Goal: Task Accomplishment & Management: Complete application form

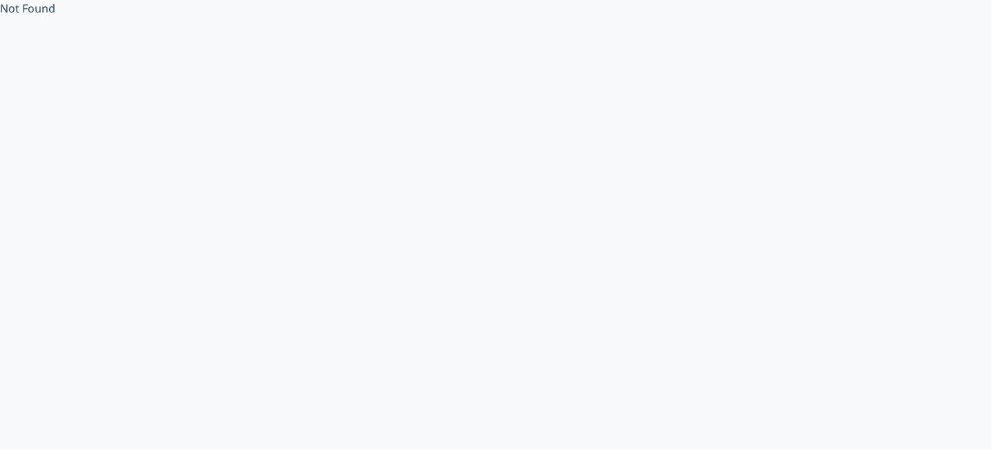
click at [59, 49] on div "Not Found" at bounding box center [496, 225] width 992 height 450
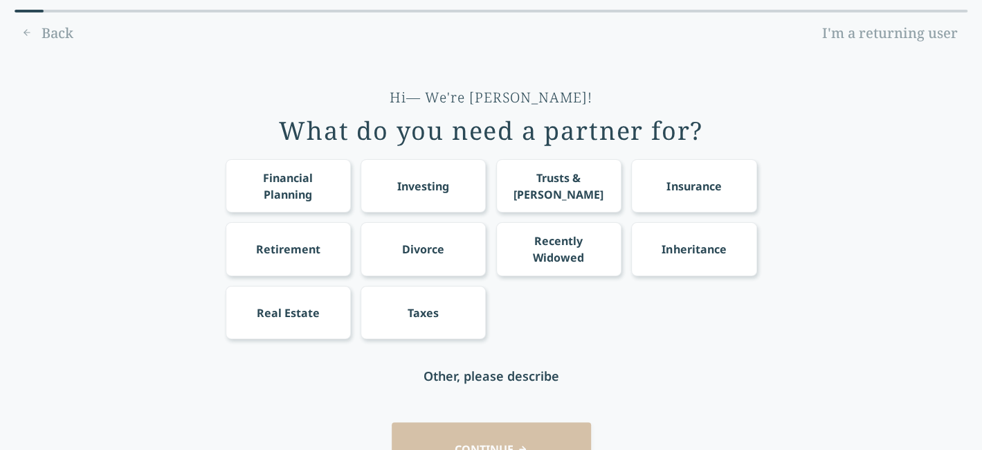
click at [900, 28] on link "I'm a returning user" at bounding box center [890, 33] width 155 height 22
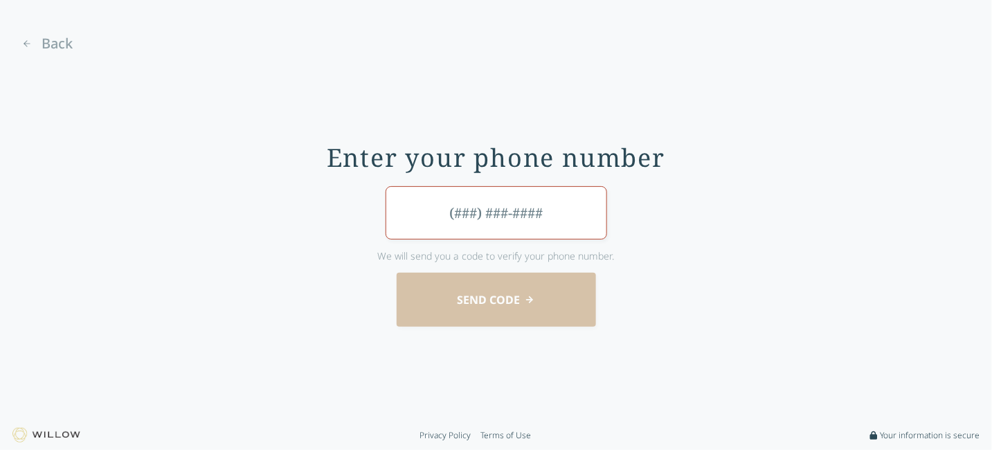
click at [481, 213] on input "tel" at bounding box center [497, 212] width 222 height 53
type input "(210) 215-9516"
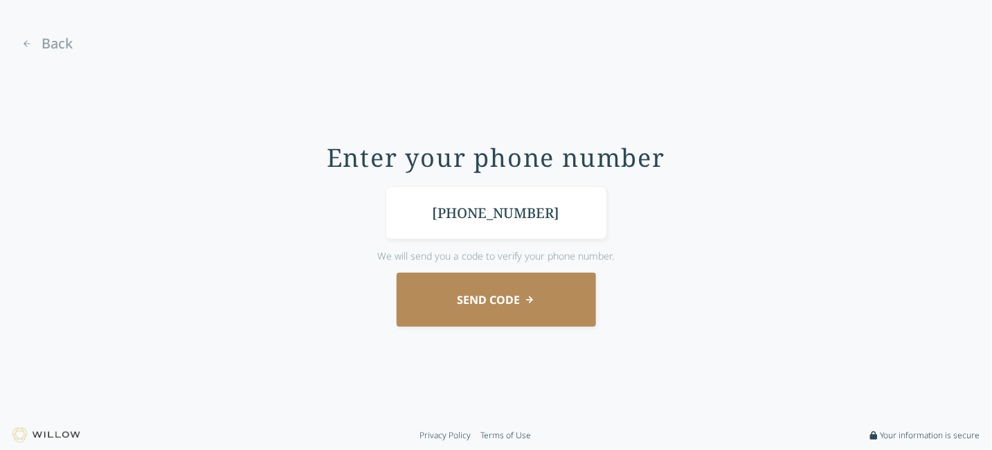
click button "Send Code" at bounding box center [496, 299] width 199 height 53
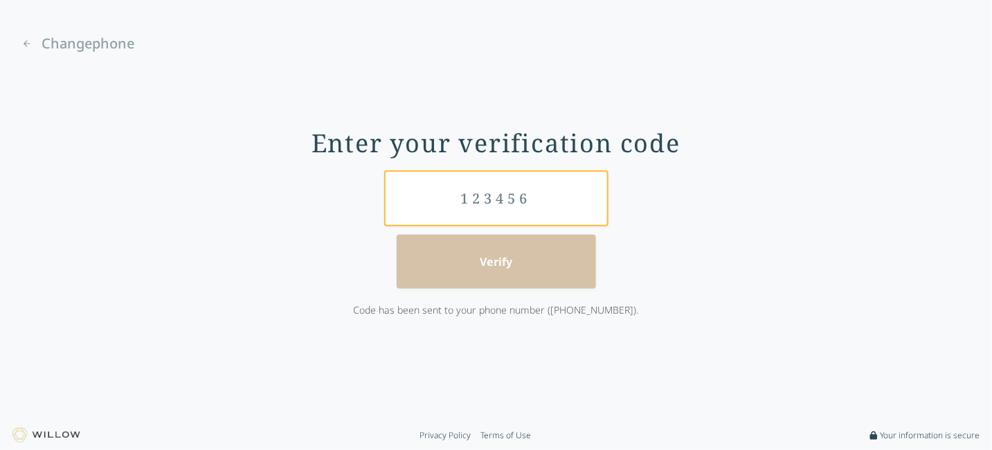
click at [480, 197] on input "text" at bounding box center [497, 198] width 222 height 53
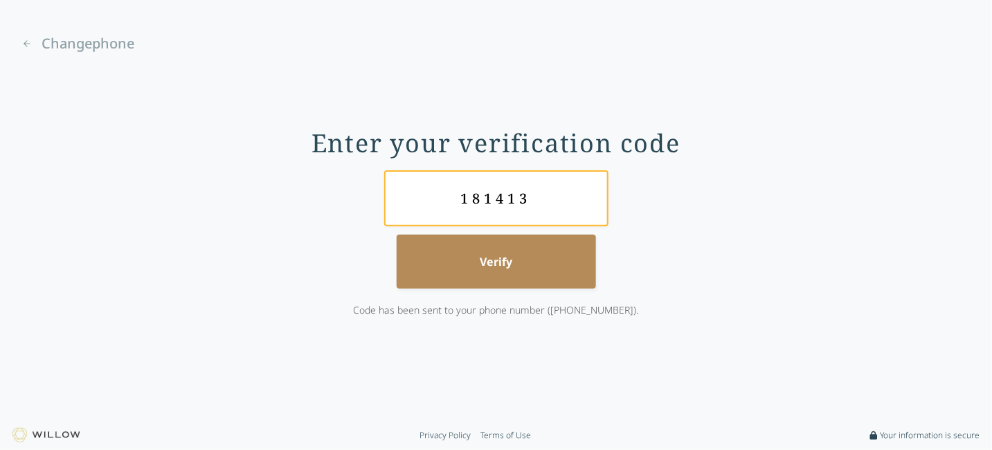
type input "181413"
click at [397, 235] on button "Verify" at bounding box center [496, 261] width 199 height 53
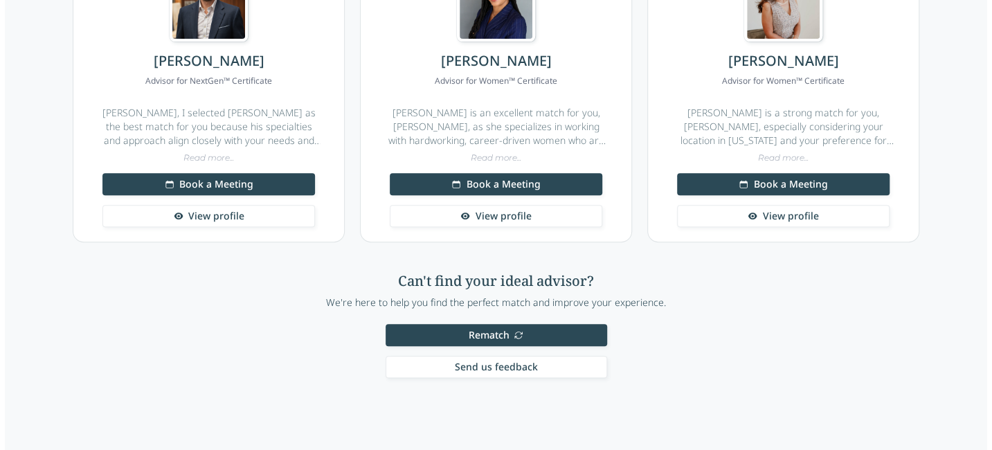
scroll to position [277, 0]
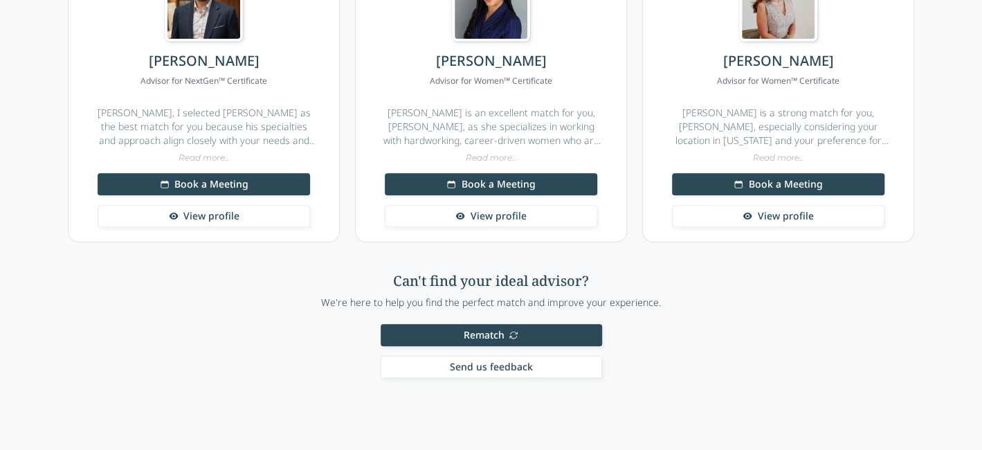
click at [472, 332] on span "Rematch" at bounding box center [483, 335] width 41 height 14
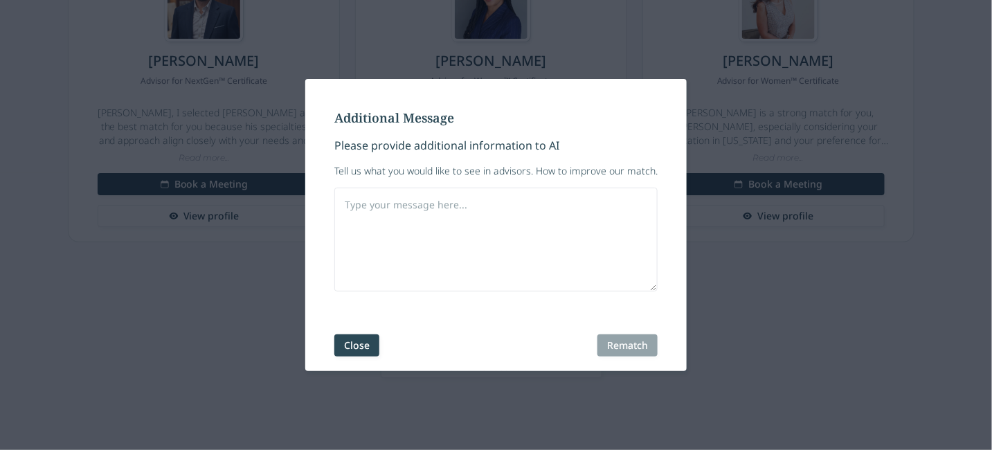
click at [408, 212] on textarea at bounding box center [495, 240] width 323 height 104
type textarea "Would like one located in Texas."
click at [618, 351] on button "Rematch" at bounding box center [628, 345] width 60 height 22
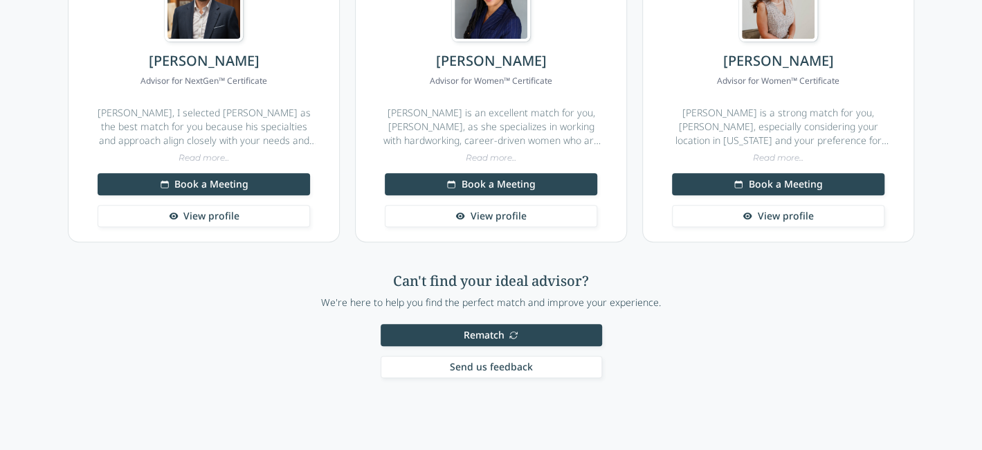
click at [519, 332] on button "Rematch" at bounding box center [492, 335] width 222 height 22
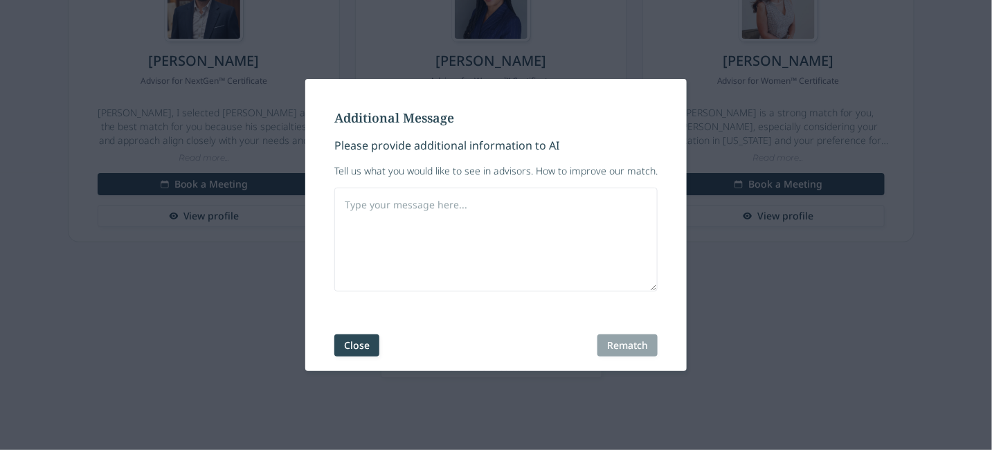
click at [494, 266] on textarea at bounding box center [495, 240] width 323 height 104
type textarea "F"
type textarea "Find advisor in Texas"
click at [634, 345] on button "Rematch" at bounding box center [628, 345] width 60 height 22
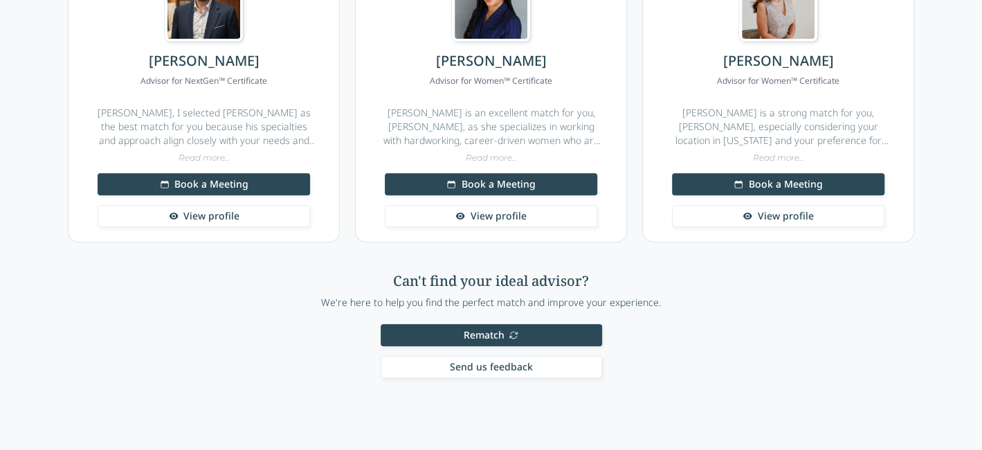
scroll to position [0, 0]
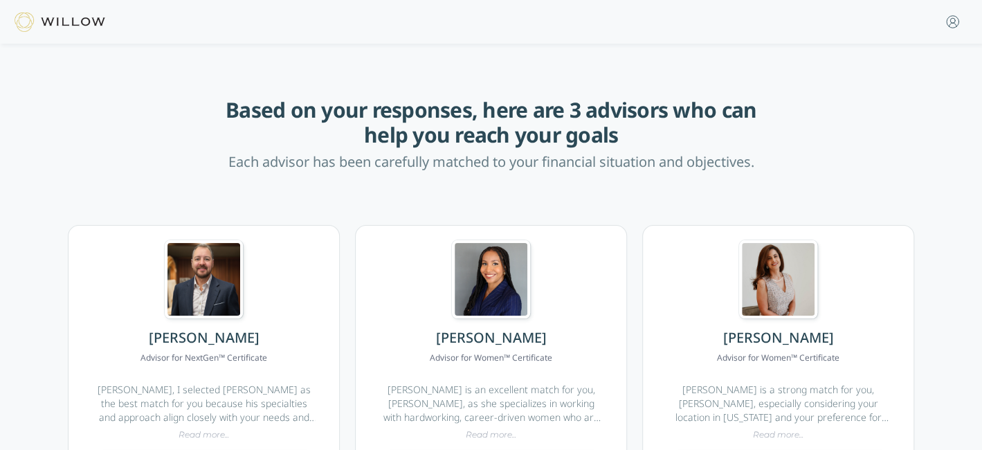
click at [74, 17] on img at bounding box center [60, 21] width 91 height 19
click at [20, 24] on img at bounding box center [60, 21] width 91 height 19
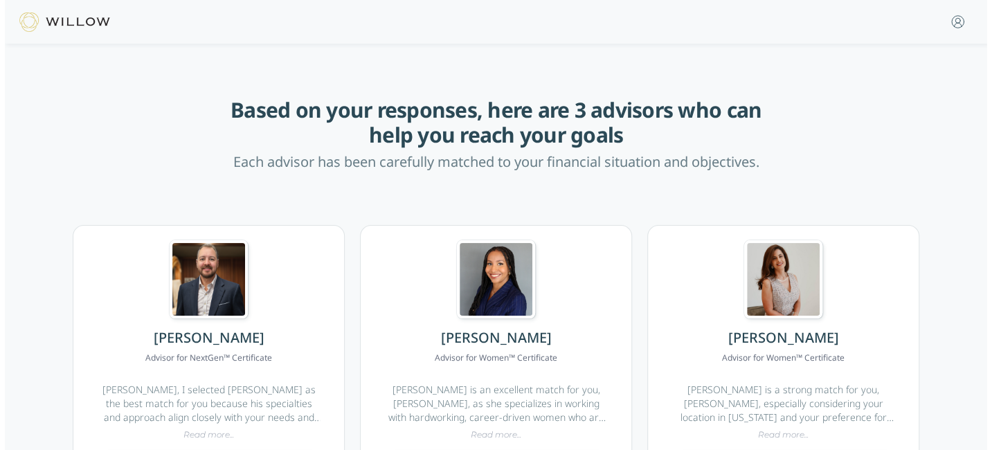
scroll to position [277, 0]
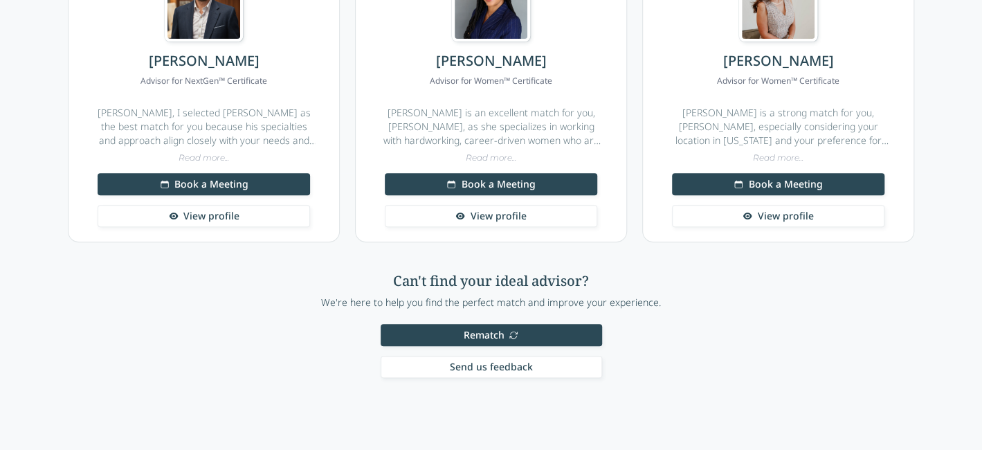
click at [460, 335] on button "Rematch" at bounding box center [492, 335] width 222 height 22
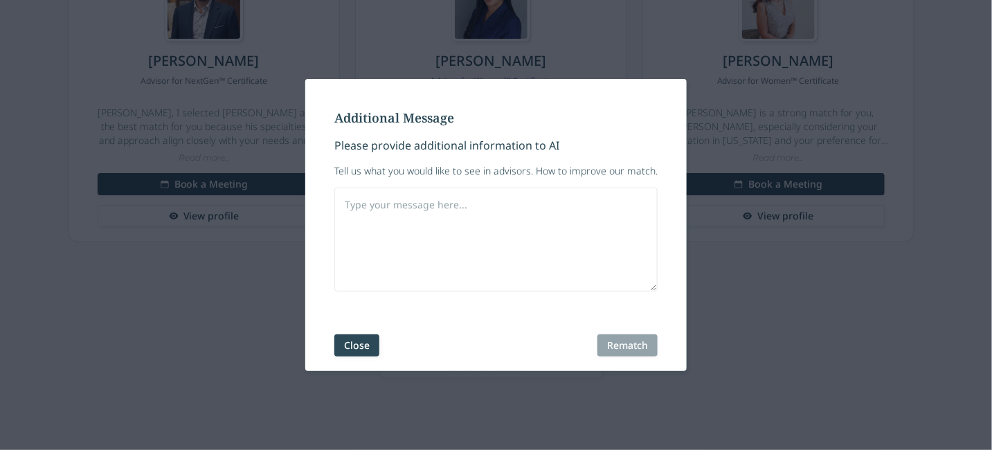
click at [619, 348] on div "Close Rematch" at bounding box center [495, 345] width 323 height 22
click at [476, 227] on textarea at bounding box center [495, 240] width 323 height 104
type textarea "texas"
click at [637, 343] on button "Rematch" at bounding box center [628, 345] width 60 height 22
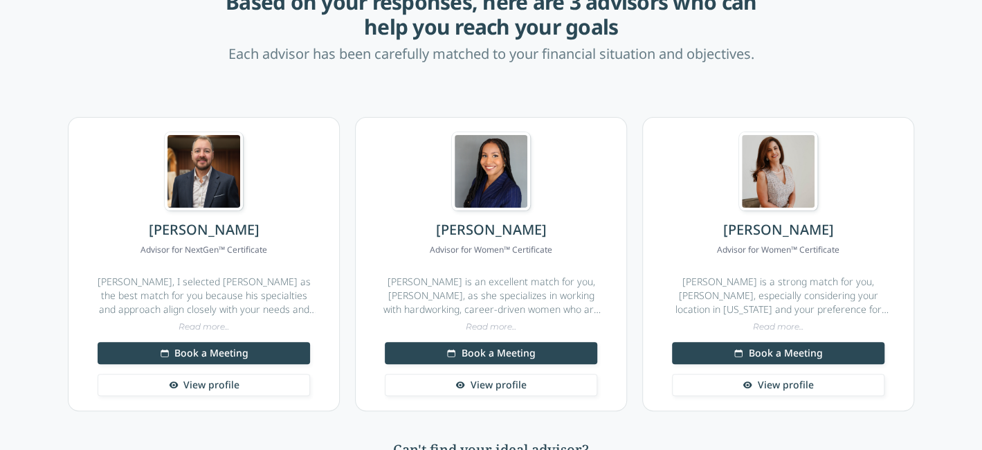
scroll to position [0, 0]
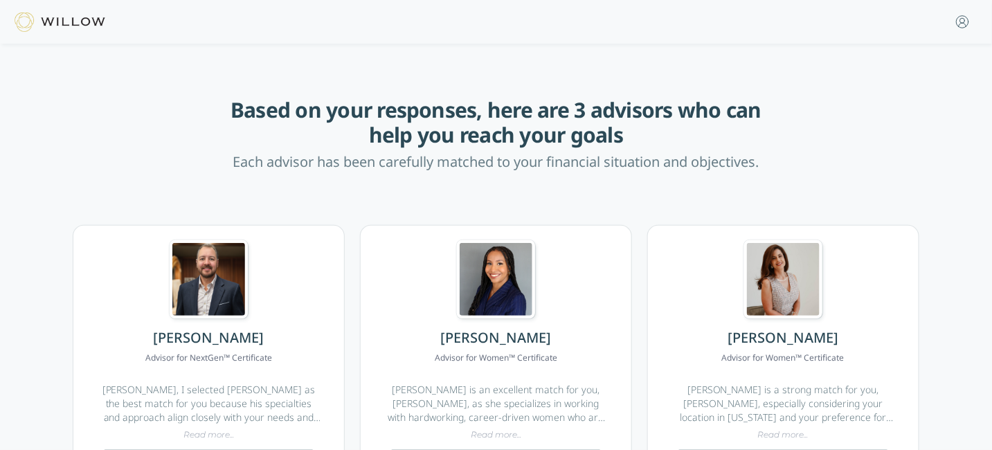
click at [952, 26] on html "Based on your responses, here are 3 advisors who can help you reach your goals …" at bounding box center [496, 225] width 992 height 450
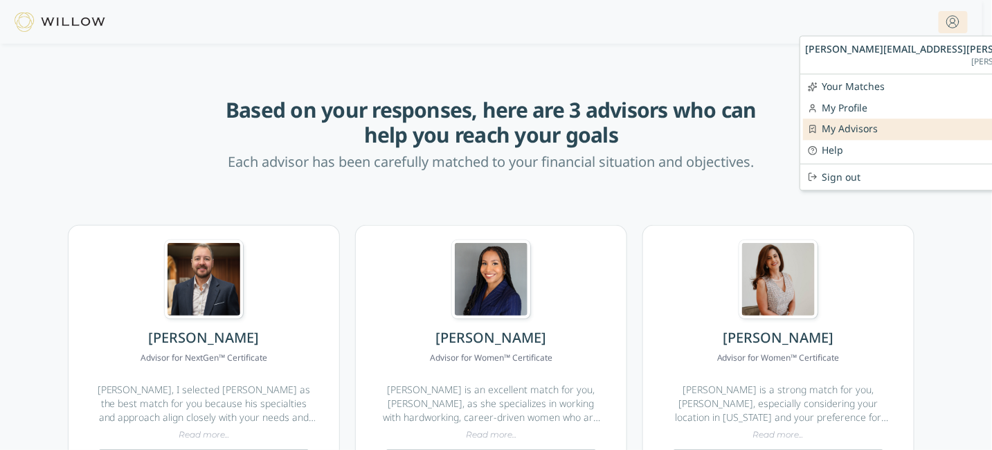
click at [866, 132] on div "My Advisors" at bounding box center [1004, 129] width 403 height 21
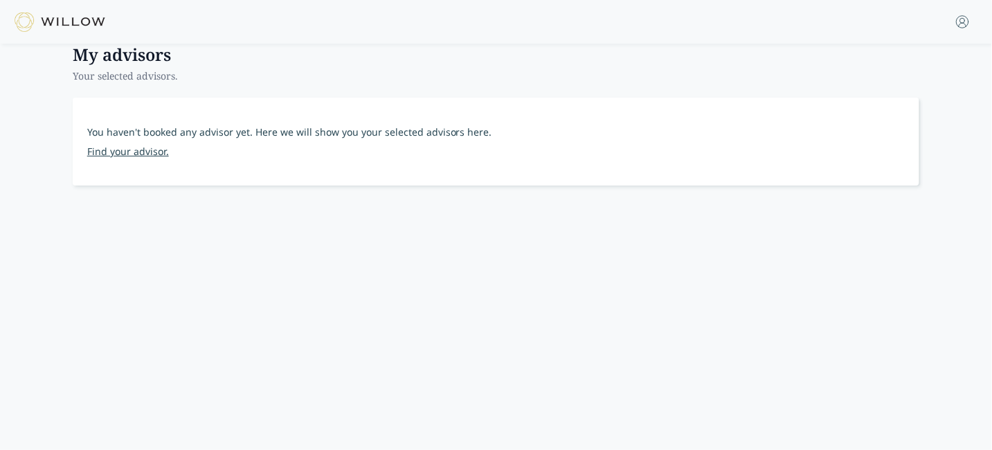
click at [143, 151] on link "Find your advisor." at bounding box center [496, 151] width 818 height 15
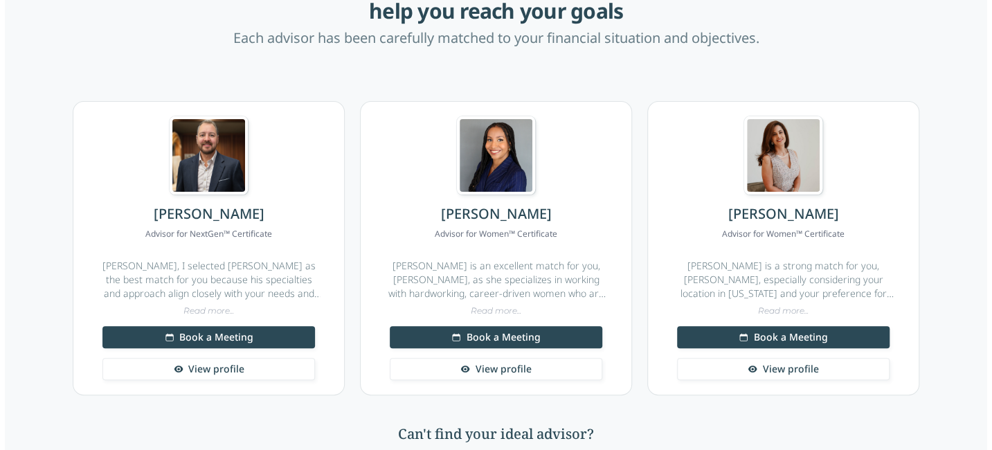
scroll to position [138, 0]
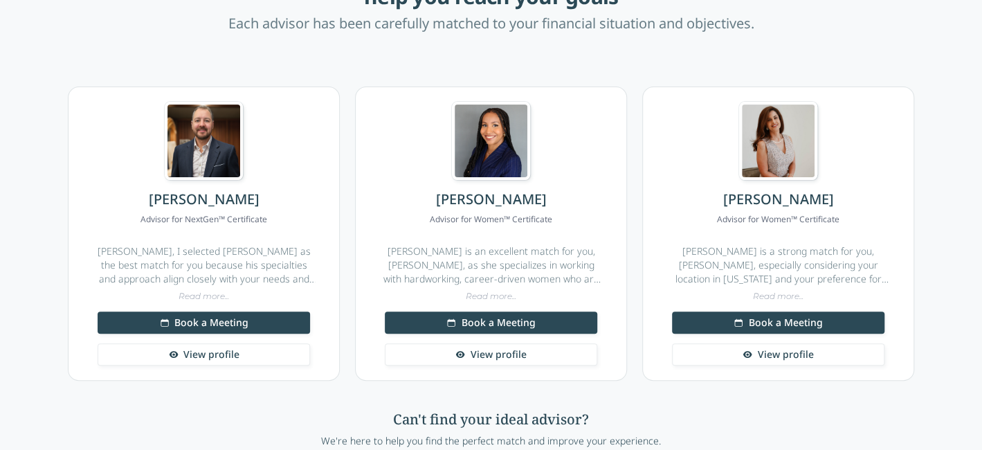
click at [786, 354] on span "View profile" at bounding box center [785, 355] width 56 height 14
click at [454, 356] on link "View profile" at bounding box center [491, 354] width 213 height 22
click at [215, 352] on span "View profile" at bounding box center [211, 355] width 56 height 14
click at [264, 316] on button "Book a Meeting" at bounding box center [204, 323] width 213 height 22
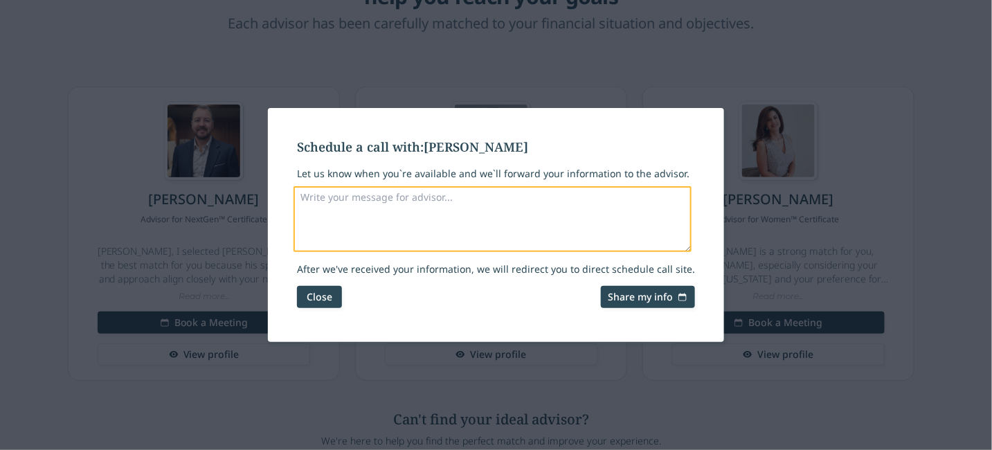
click at [499, 224] on textarea "Let us know when you`re available and we`ll forward your information to the adv…" at bounding box center [493, 219] width 398 height 66
click at [497, 211] on textarea "Let us know when you`re available and we`ll forward your information to the adv…" at bounding box center [493, 219] width 398 height 66
click at [463, 189] on textarea "Let us know when you`re available and we`ll forward your information to the adv…" at bounding box center [493, 219] width 398 height 66
type textarea "I"
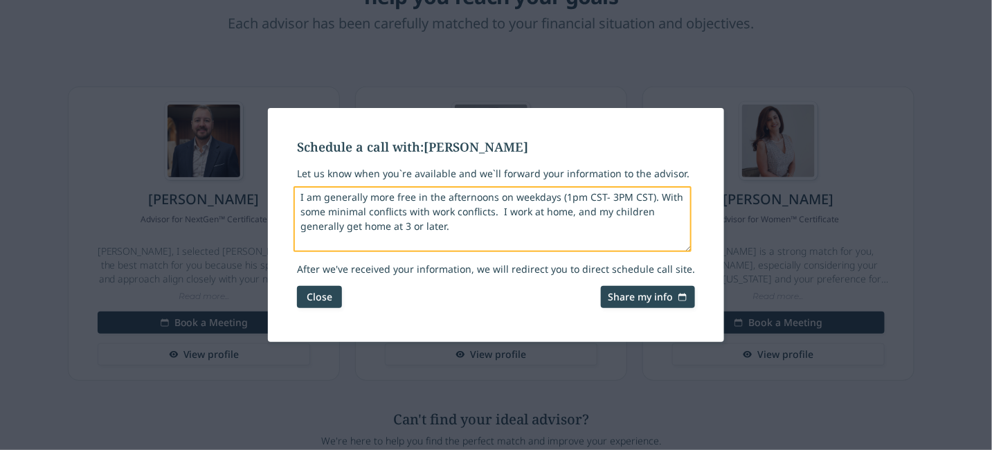
click at [602, 214] on textarea "I am generally more free in the afternoons on weekdays (1pm CST- 3PM CST). With…" at bounding box center [493, 219] width 398 height 66
click at [599, 213] on textarea "I am generally more free in the afternoons on weekdays (1pm CST- 3PM CST). With…" at bounding box center [493, 219] width 398 height 66
click at [599, 212] on textarea "I am generally more free in the afternoons on weekdays (1pm CST- 3PM CST). With…" at bounding box center [493, 219] width 398 height 66
click at [490, 242] on textarea "I am generally more free in the afternoons on weekdays (1pm CST- 3PM CST). With…" at bounding box center [493, 219] width 398 height 66
type textarea "I am generally more free in the afternoons on weekdays (1pm CST- 3PM CST). With…"
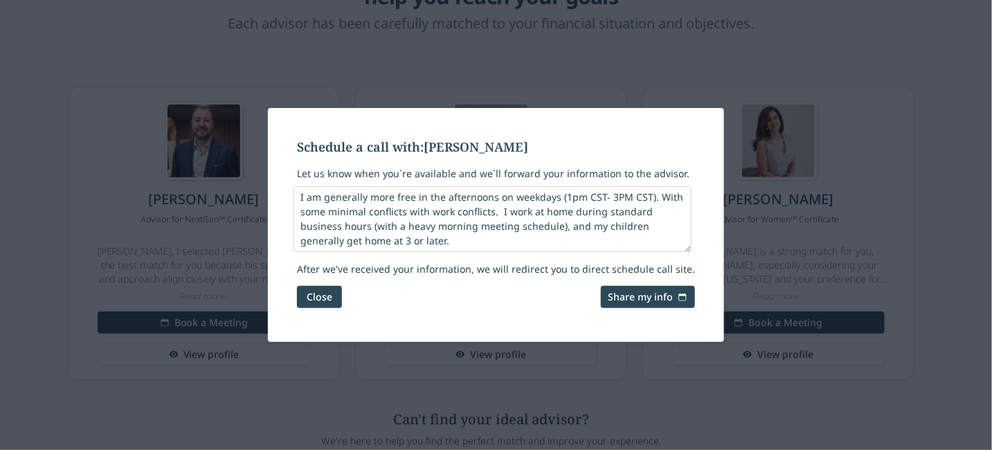
click at [620, 298] on span "Share my info" at bounding box center [640, 297] width 65 height 14
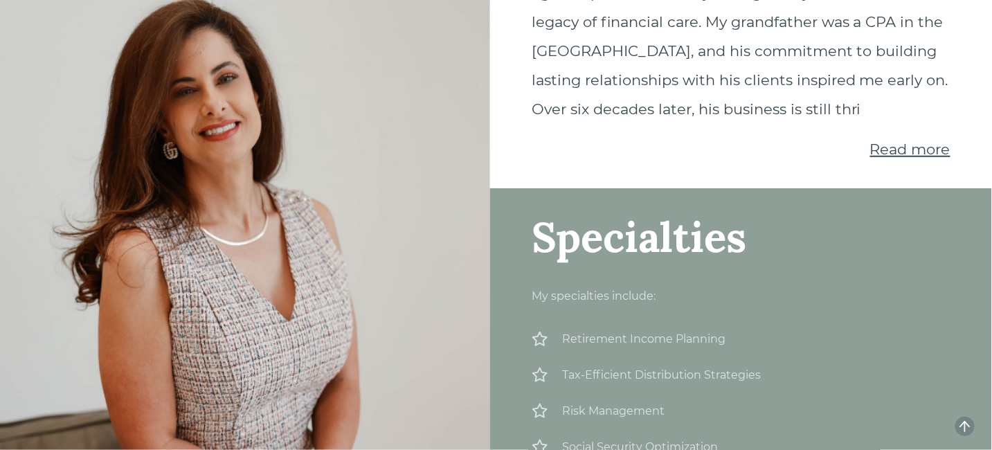
scroll to position [346, 0]
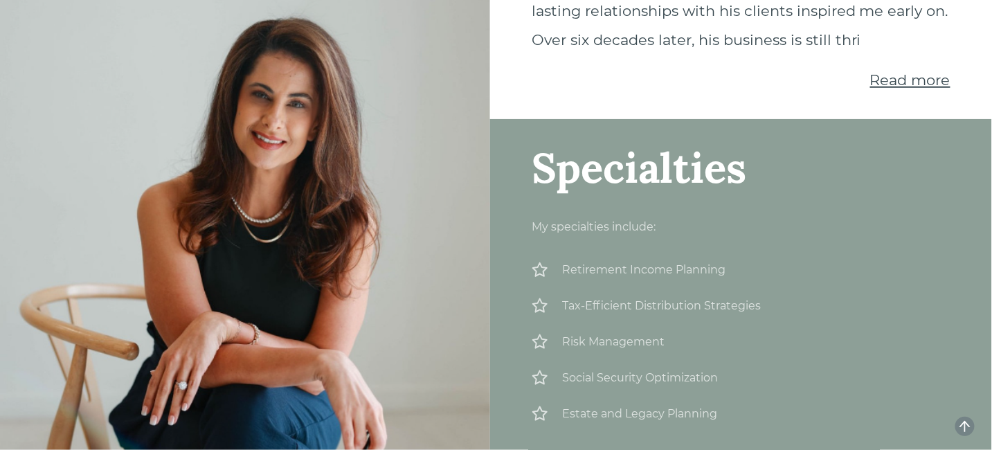
click at [896, 89] on span "Read more" at bounding box center [910, 79] width 80 height 17
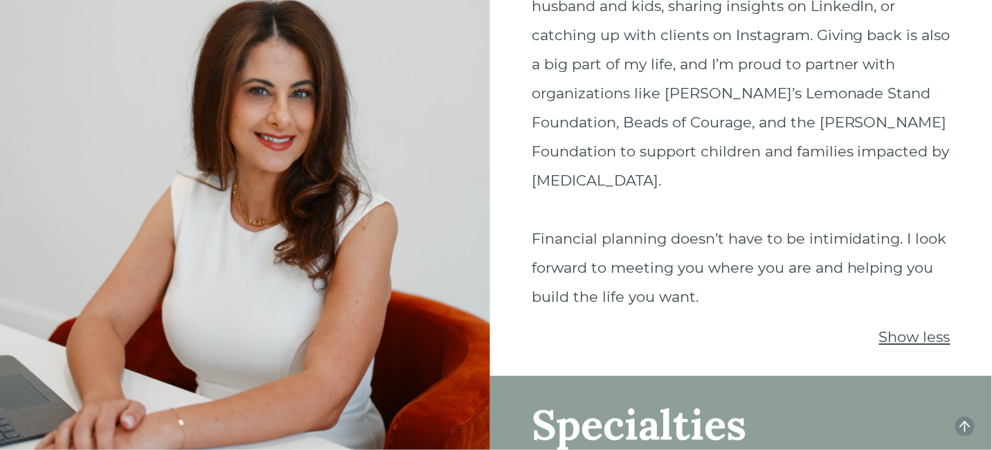
scroll to position [1246, 0]
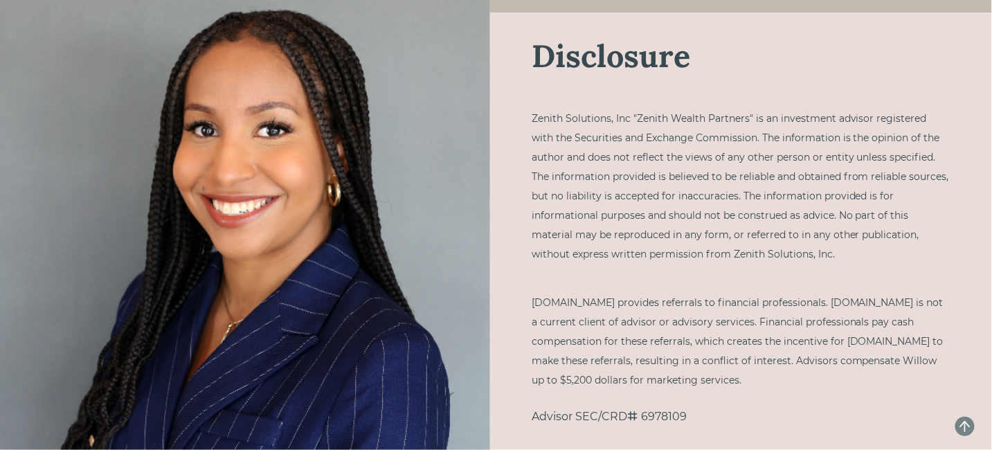
scroll to position [2055, 0]
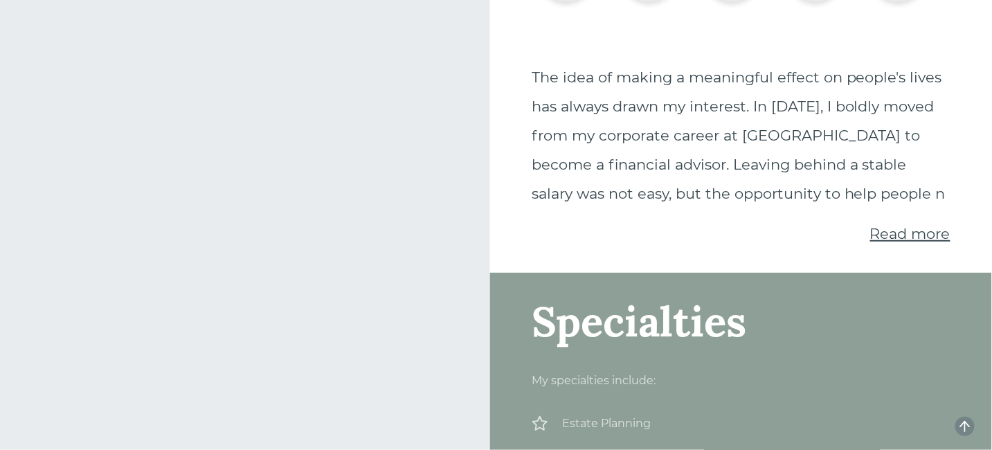
scroll to position [123, 0]
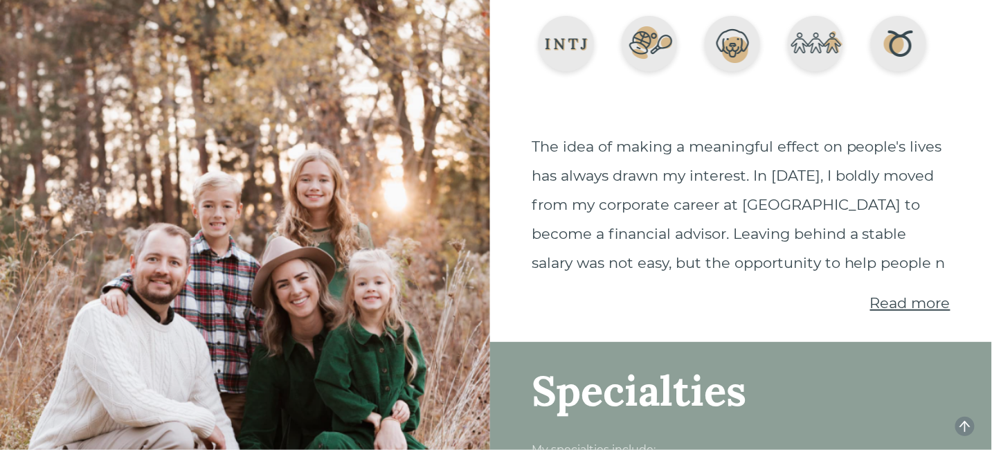
click at [880, 312] on span "Read more" at bounding box center [910, 302] width 80 height 17
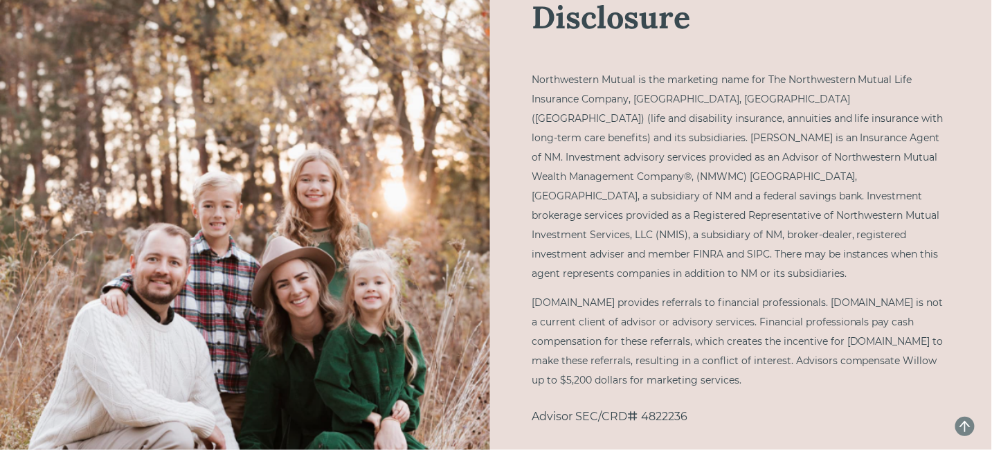
scroll to position [3021, 0]
